Goal: Information Seeking & Learning: Check status

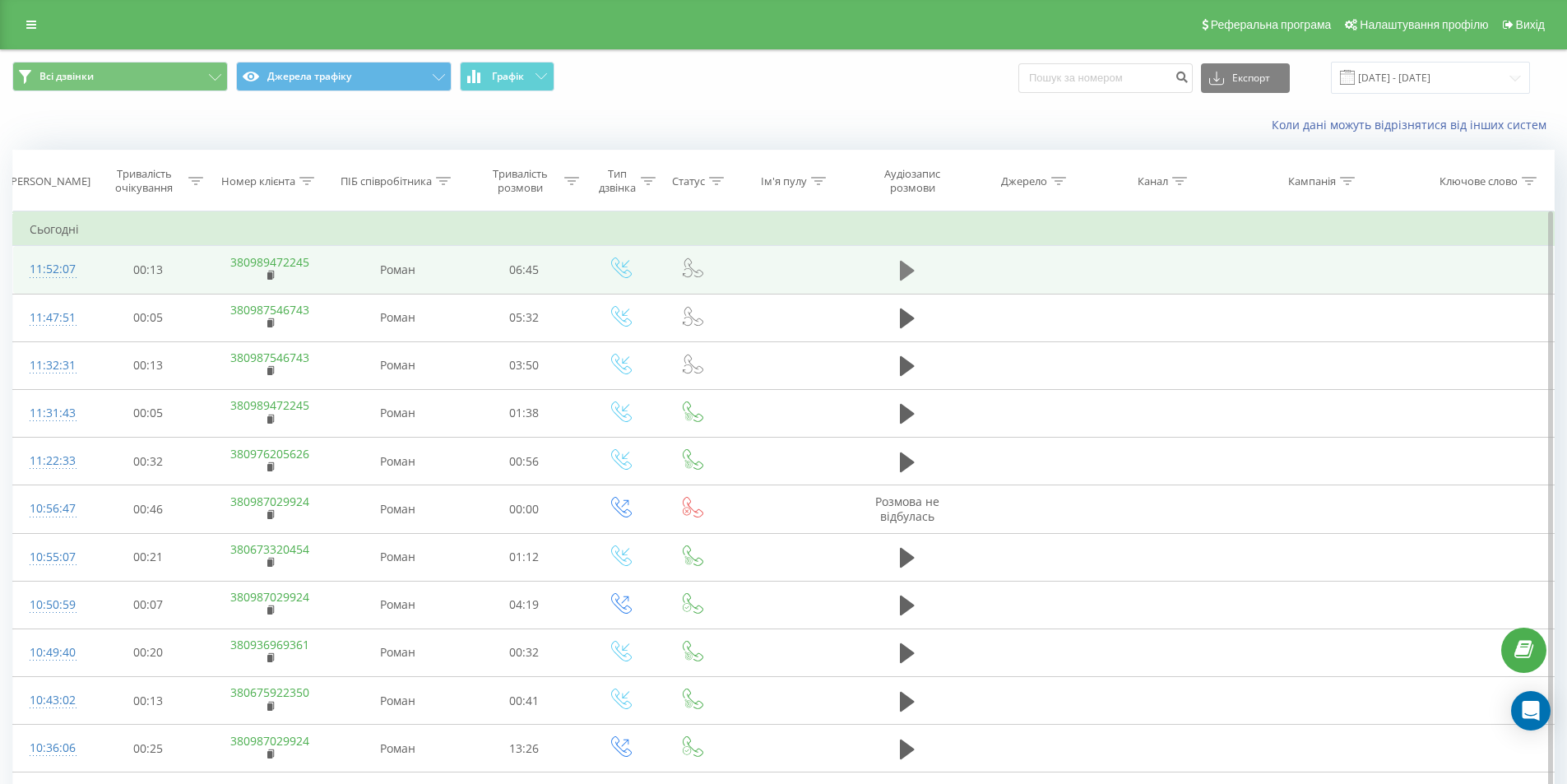
click at [907, 273] on icon at bounding box center [907, 271] width 15 height 20
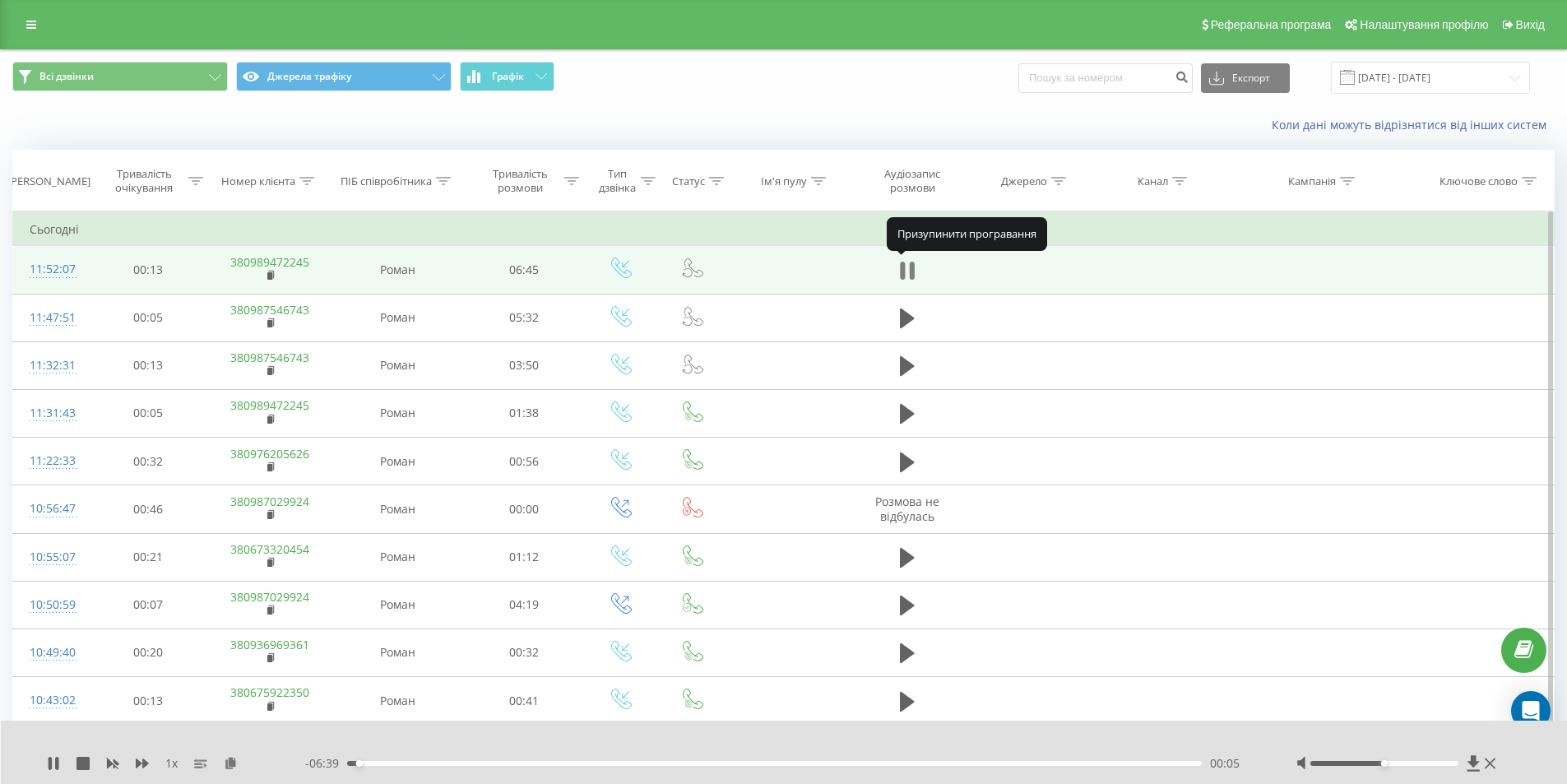
click at [917, 267] on button at bounding box center [907, 270] width 24 height 24
click at [287, 262] on link "380989472245" at bounding box center [270, 262] width 79 height 16
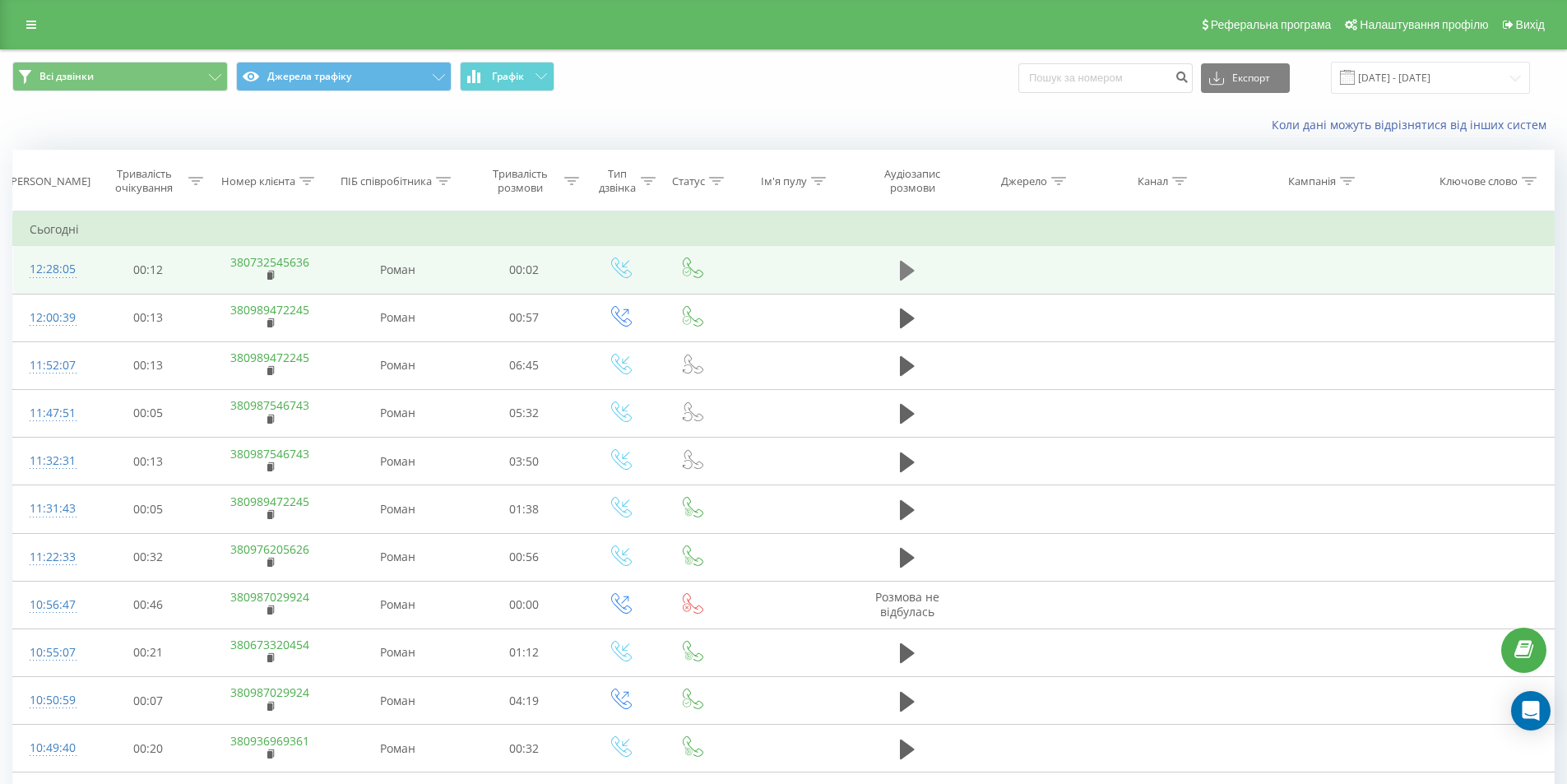
click at [906, 272] on icon at bounding box center [907, 271] width 15 height 20
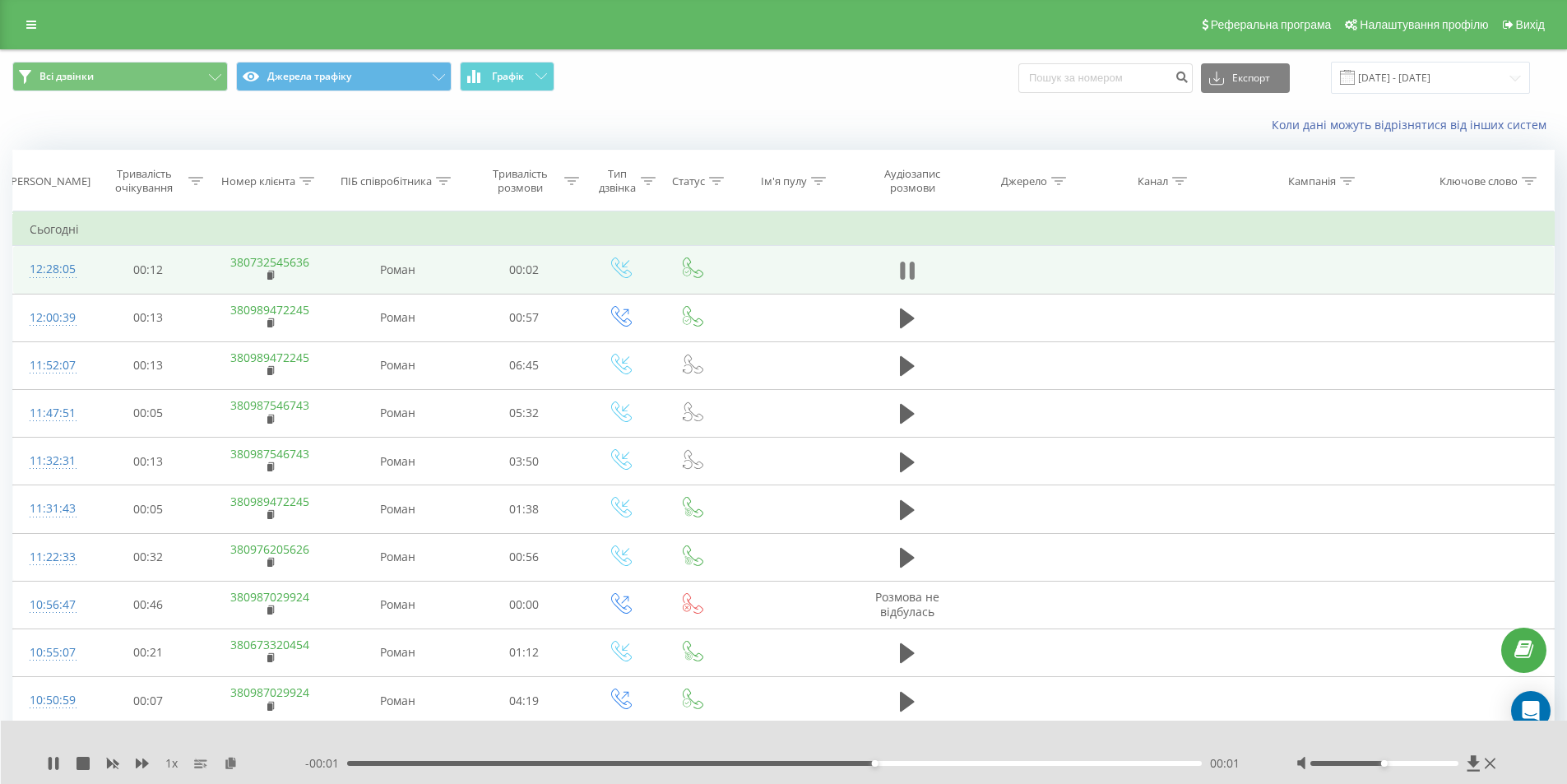
click at [902, 279] on icon at bounding box center [907, 271] width 15 height 23
click at [291, 263] on link "380732545636" at bounding box center [270, 262] width 79 height 16
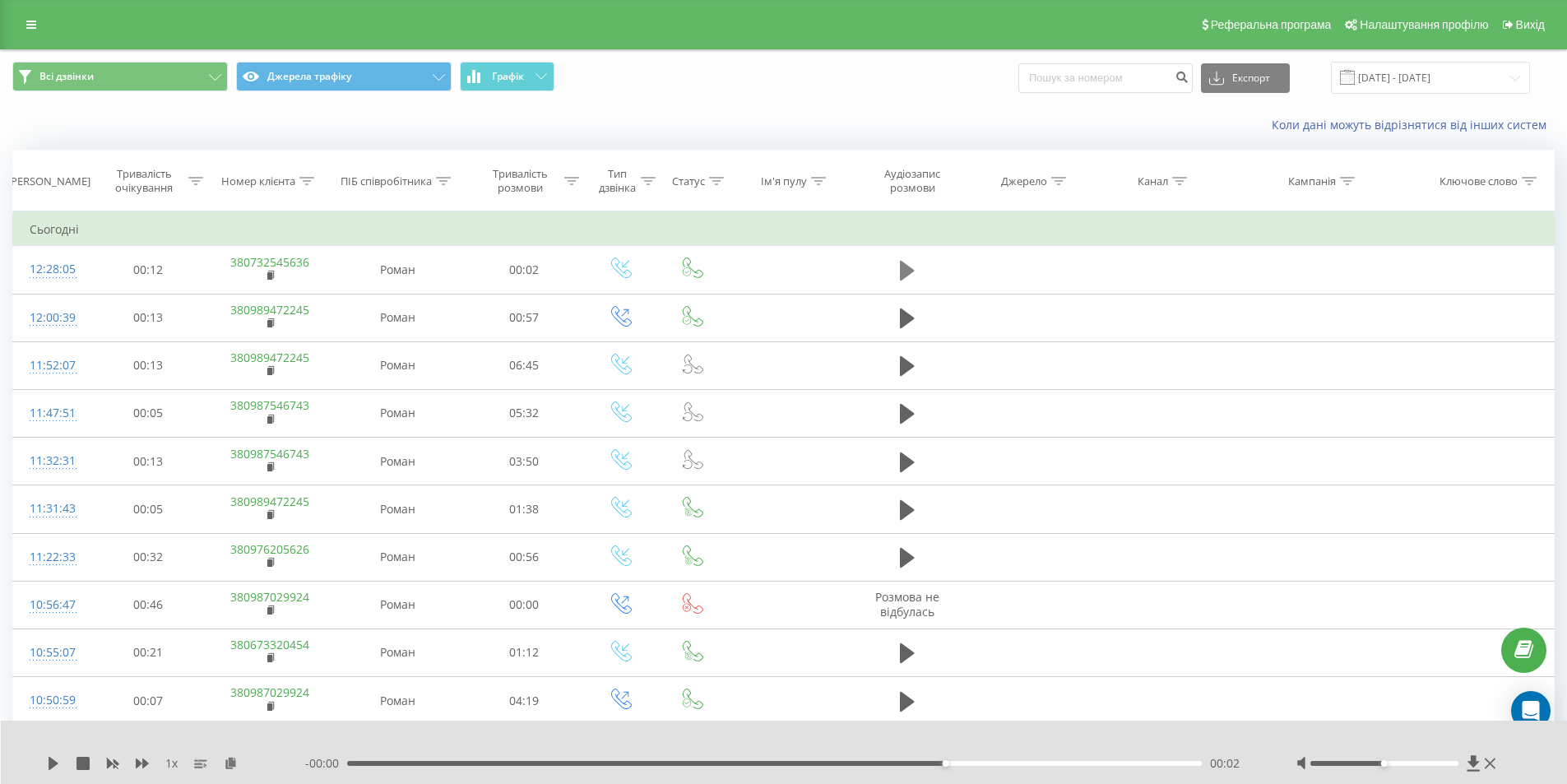
click at [907, 267] on icon at bounding box center [907, 271] width 15 height 20
click at [901, 266] on icon at bounding box center [907, 271] width 15 height 20
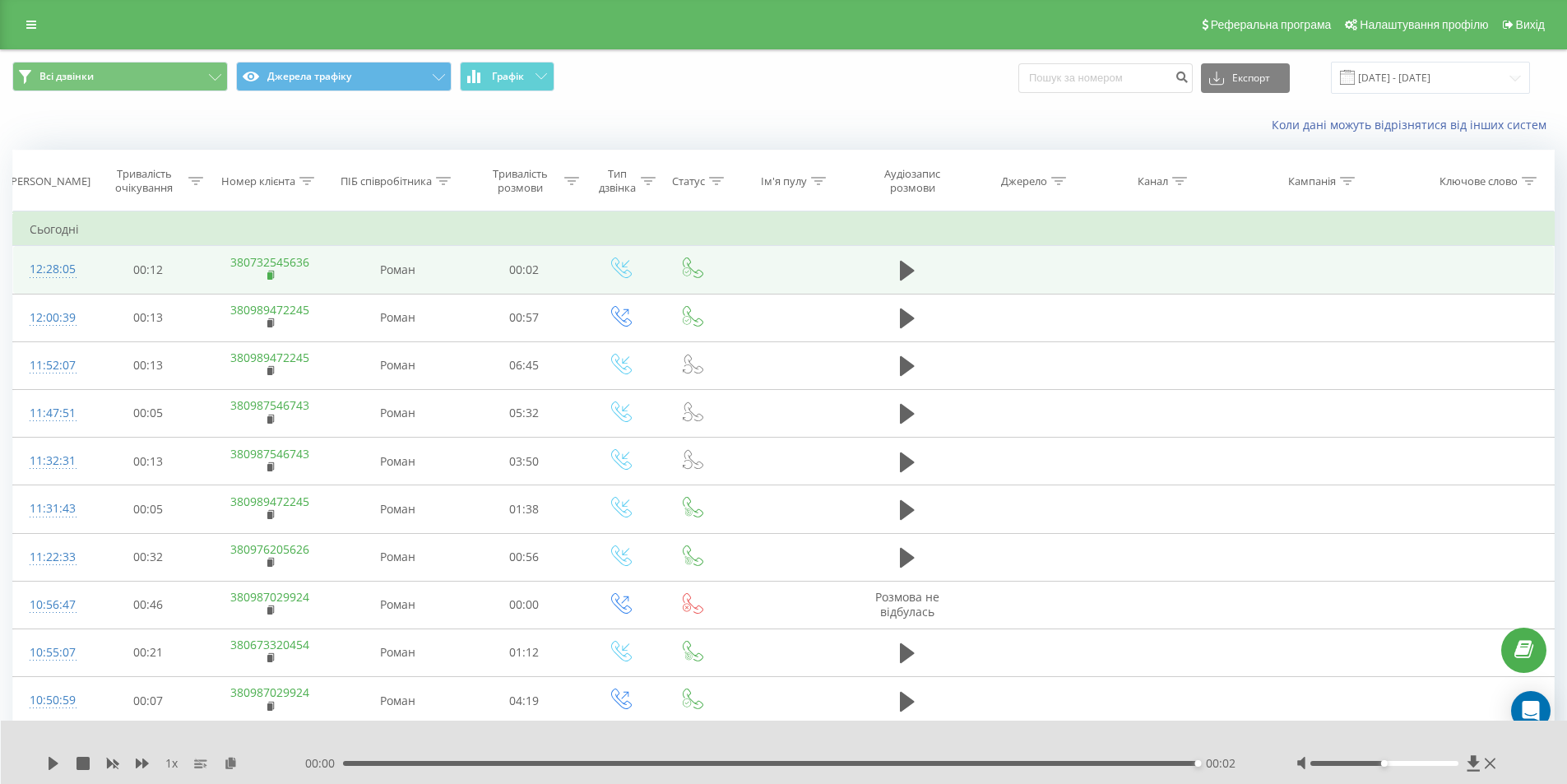
click at [270, 273] on rect at bounding box center [270, 275] width 5 height 8
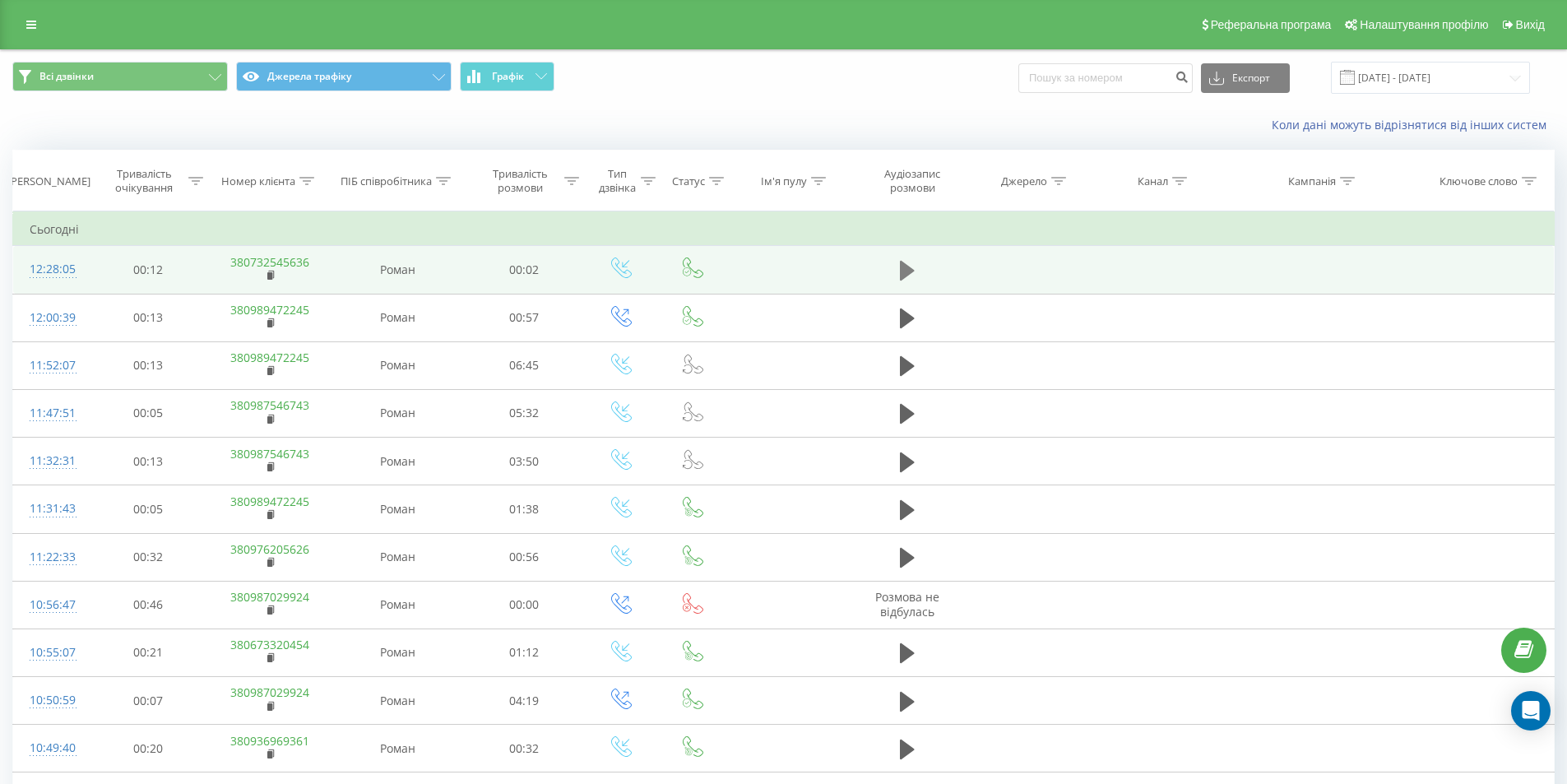
click at [908, 269] on icon at bounding box center [907, 271] width 15 height 20
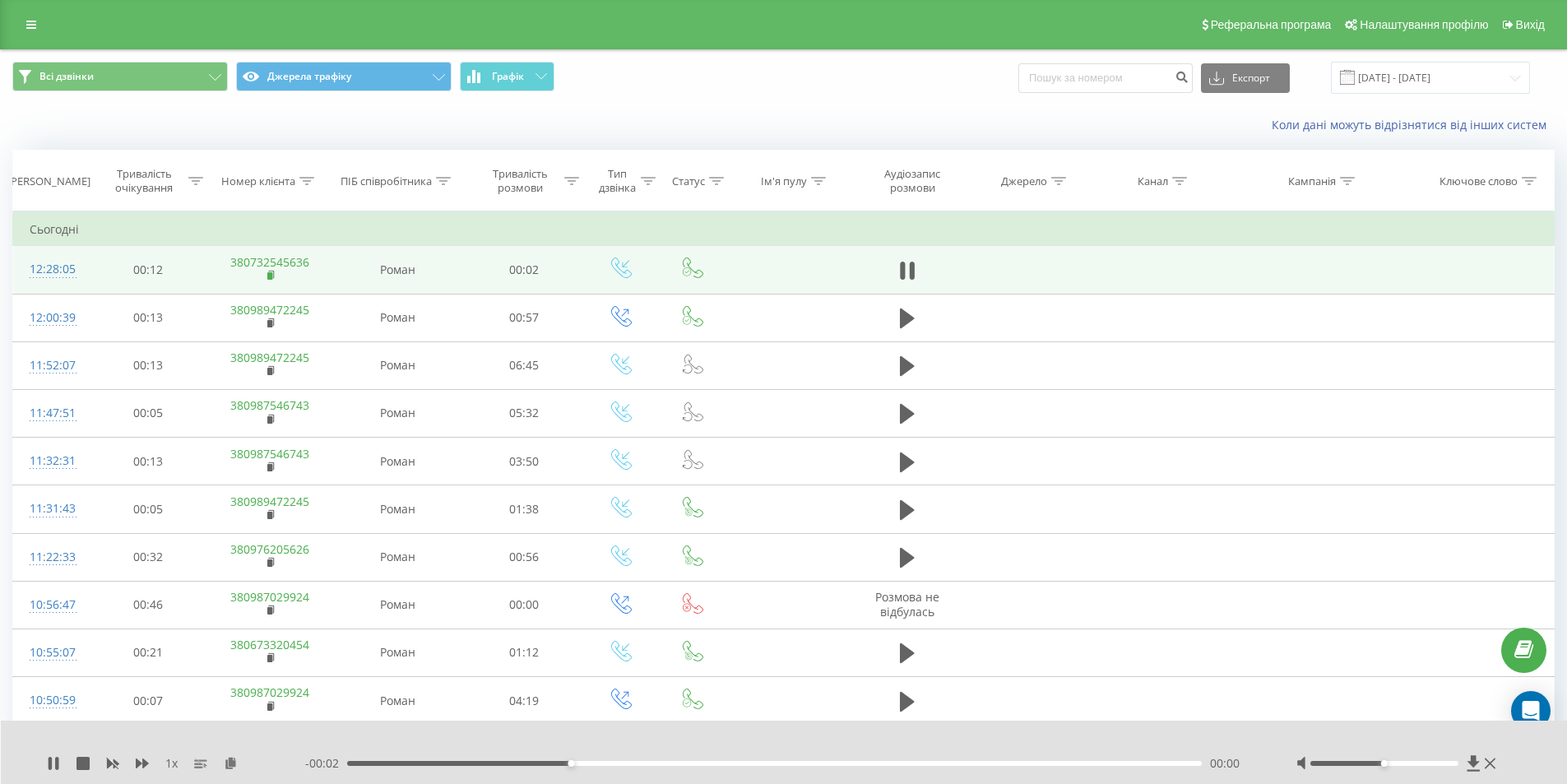
click at [268, 275] on rect at bounding box center [270, 275] width 5 height 8
